Goal: Communication & Community: Answer question/provide support

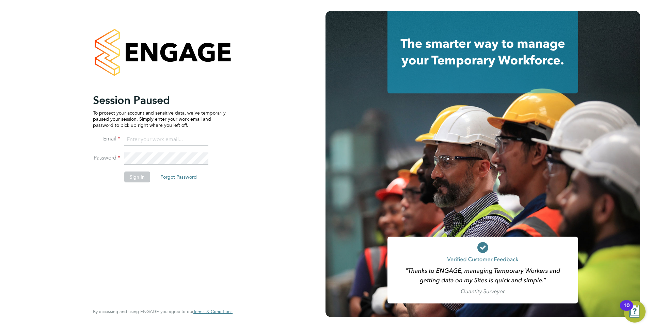
type input "chris.roper@ncclondon.ac.uk"
click at [135, 179] on button "Sign In" at bounding box center [137, 176] width 26 height 11
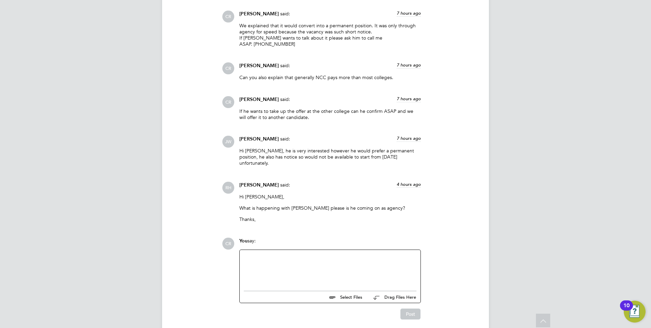
scroll to position [982, 0]
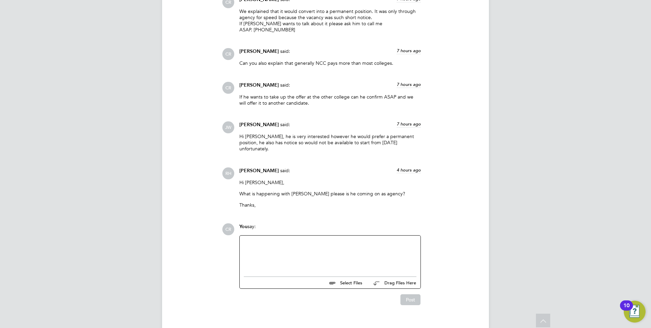
click at [264, 239] on div at bounding box center [330, 253] width 173 height 29
click at [403, 239] on div "HR will contact you about him starting on agency and transferring to [GEOGRAPHI…" at bounding box center [330, 253] width 173 height 29
click at [411, 294] on button "Post" at bounding box center [410, 299] width 20 height 11
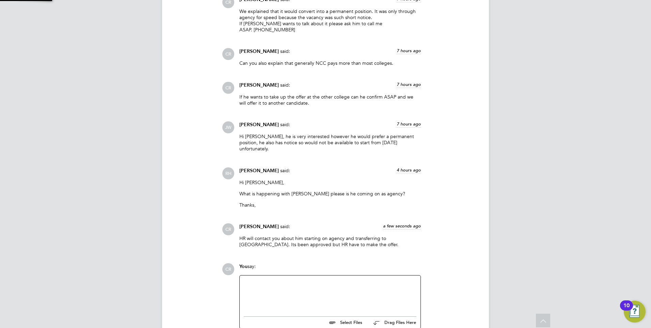
scroll to position [1022, 0]
